Goal: Check status

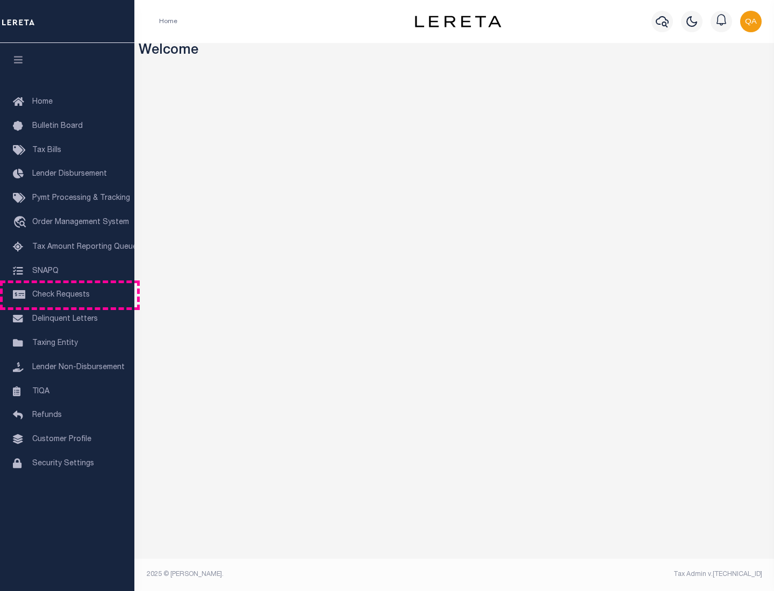
click at [67, 295] on span "Check Requests" at bounding box center [61, 295] width 58 height 8
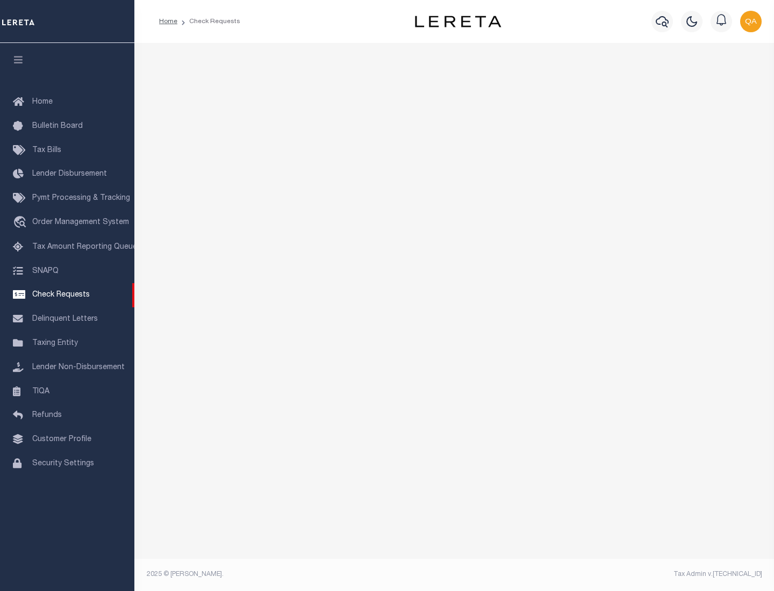
select select "50"
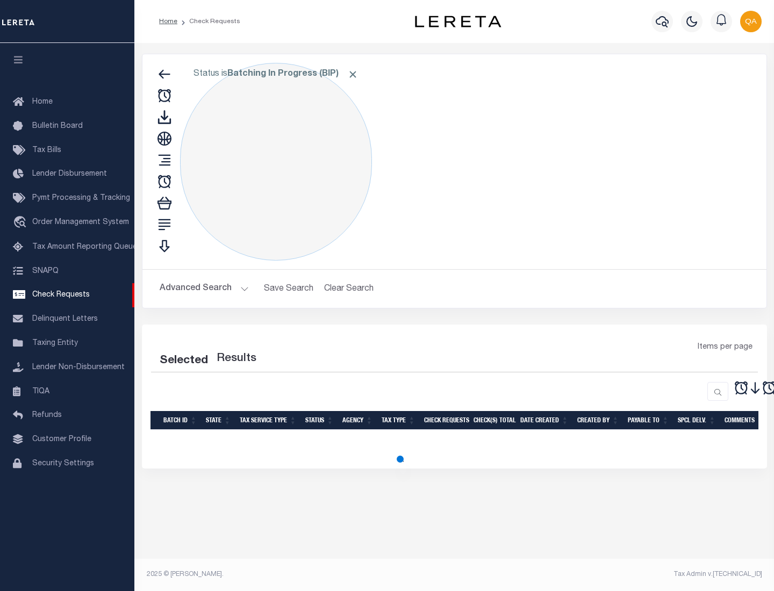
select select "50"
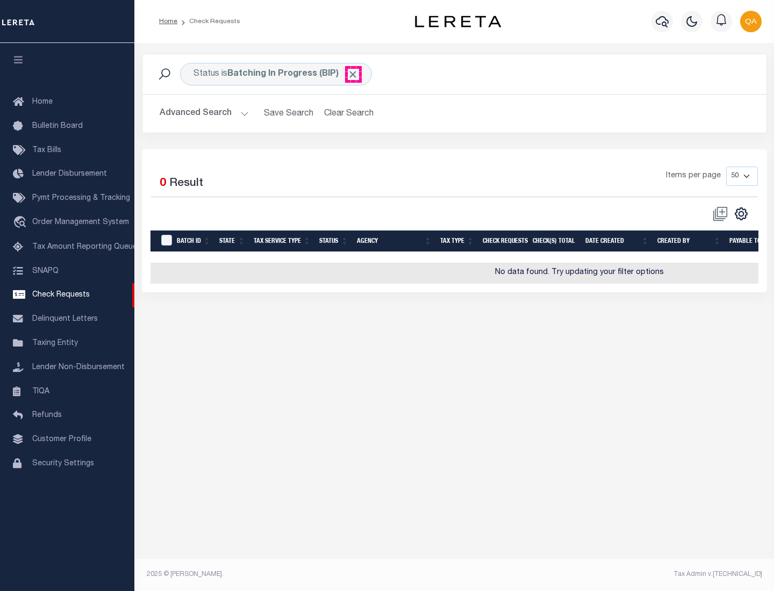
click at [353, 74] on span "Click to Remove" at bounding box center [352, 74] width 11 height 11
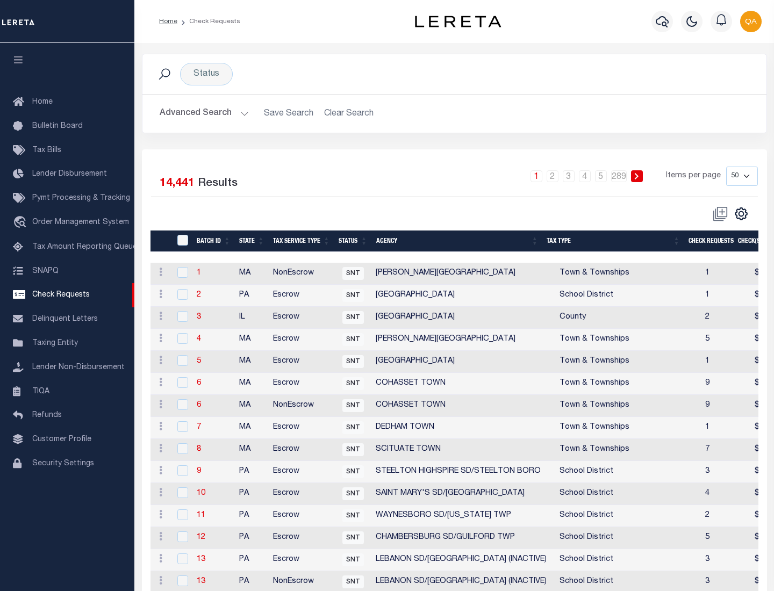
scroll to position [518, 0]
